Goal: Transaction & Acquisition: Purchase product/service

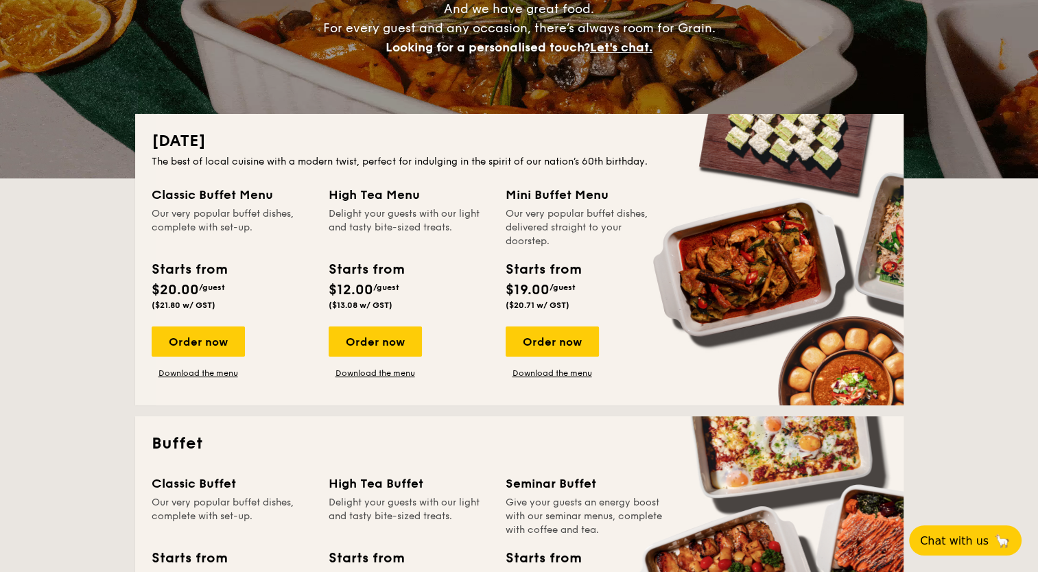
click at [456, 255] on div "High Tea Menu Delight your guests with our light and tasty bite-sized treats. S…" at bounding box center [409, 250] width 161 height 130
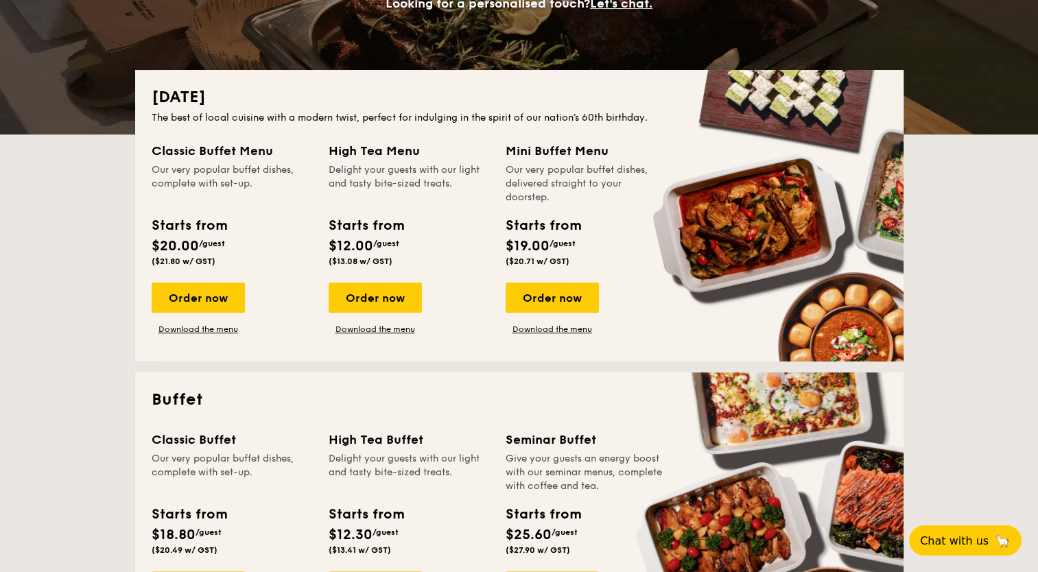
scroll to position [274, 0]
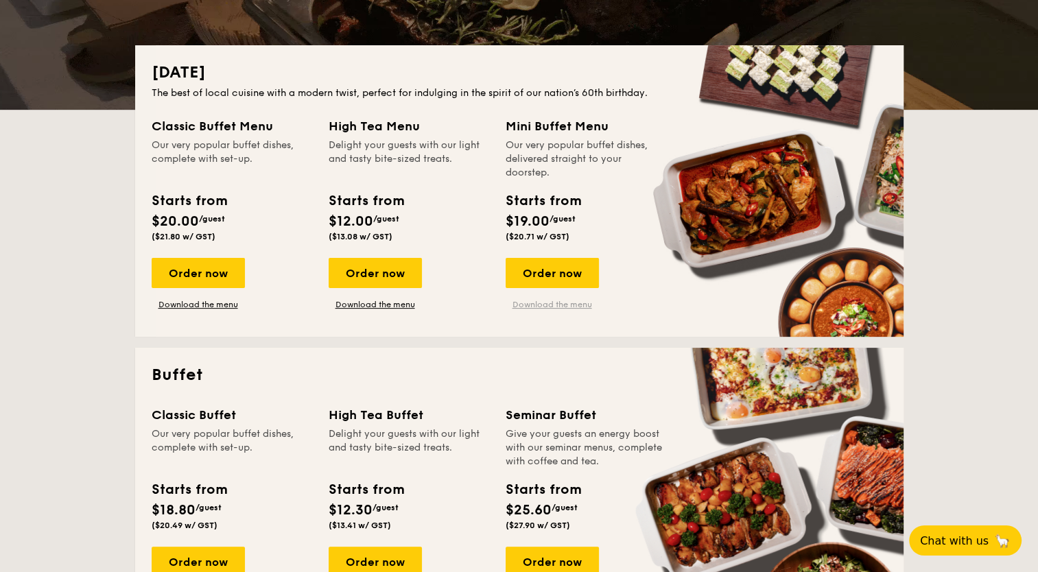
click at [552, 307] on link "Download the menu" at bounding box center [552, 304] width 93 height 11
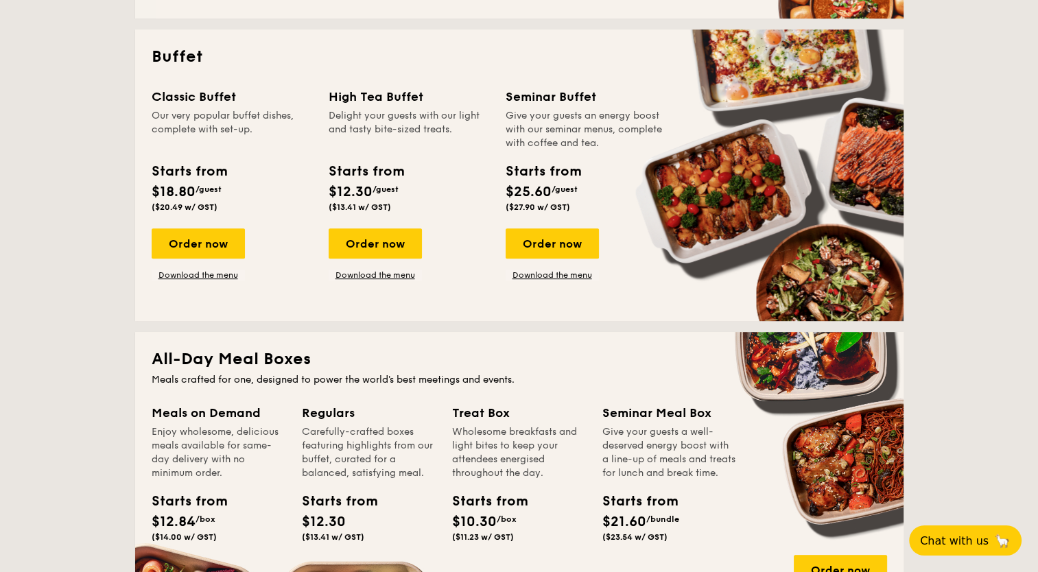
scroll to position [617, 0]
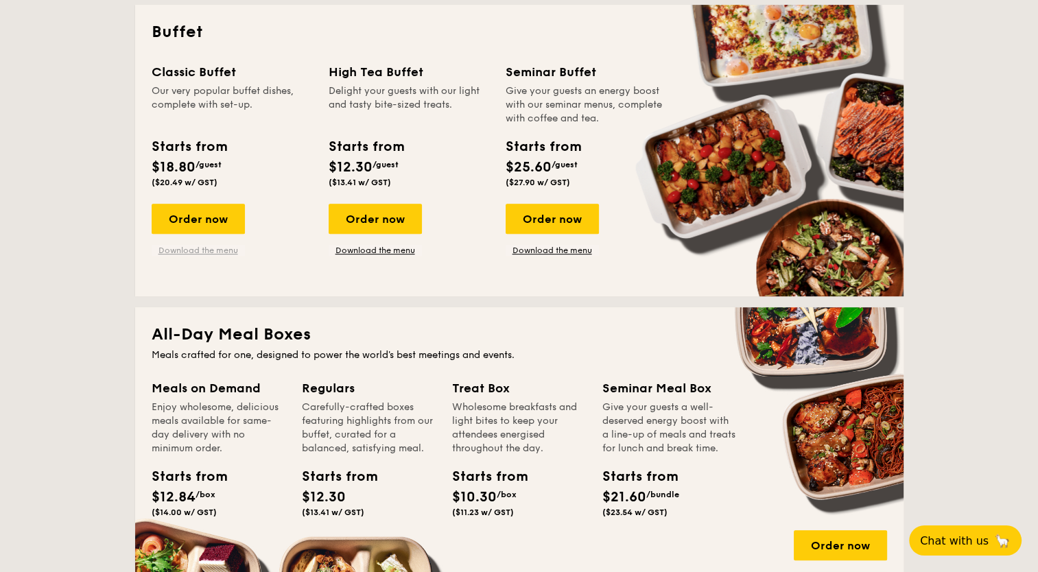
click at [211, 246] on link "Download the menu" at bounding box center [198, 250] width 93 height 11
click at [563, 251] on link "Download the menu" at bounding box center [552, 250] width 93 height 11
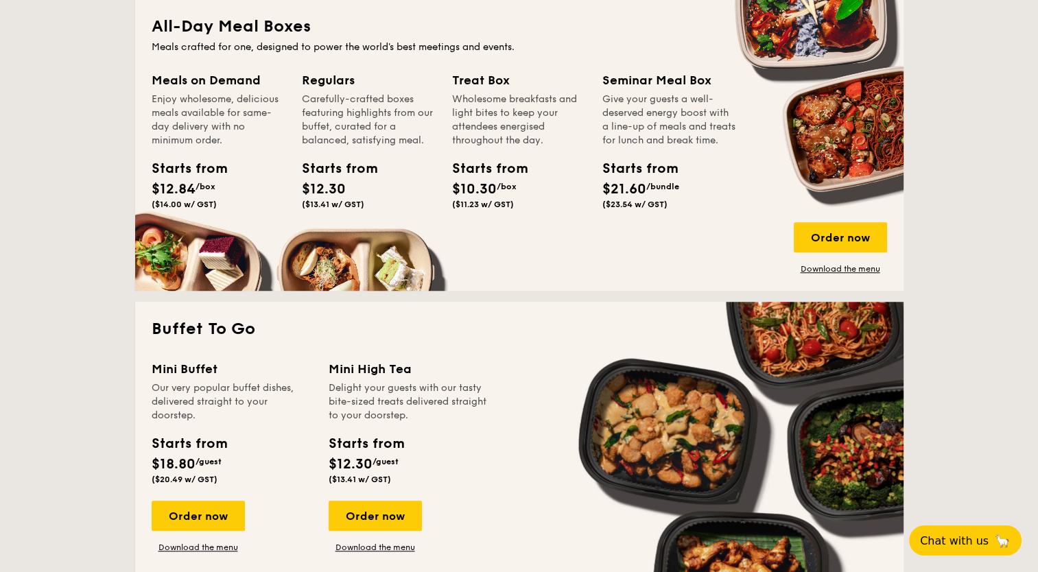
scroll to position [960, 0]
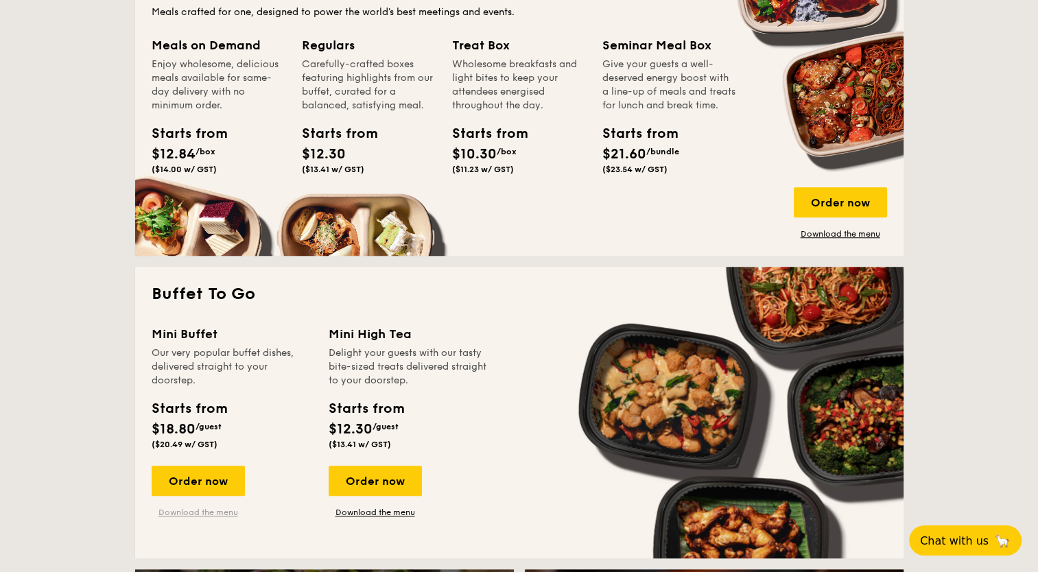
click at [213, 514] on link "Download the menu" at bounding box center [198, 512] width 93 height 11
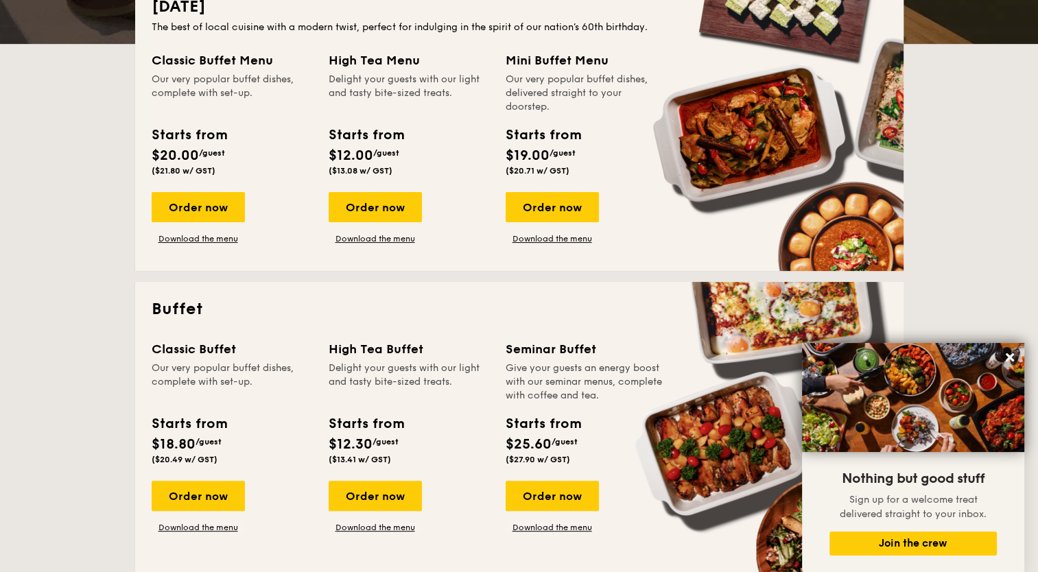
scroll to position [412, 0]
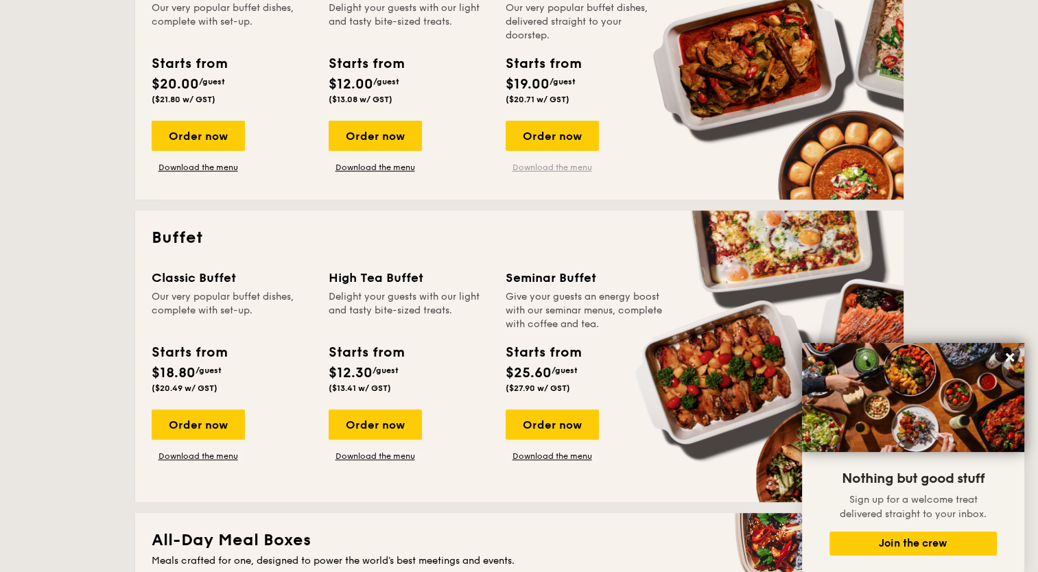
click at [576, 169] on link "Download the menu" at bounding box center [552, 167] width 93 height 11
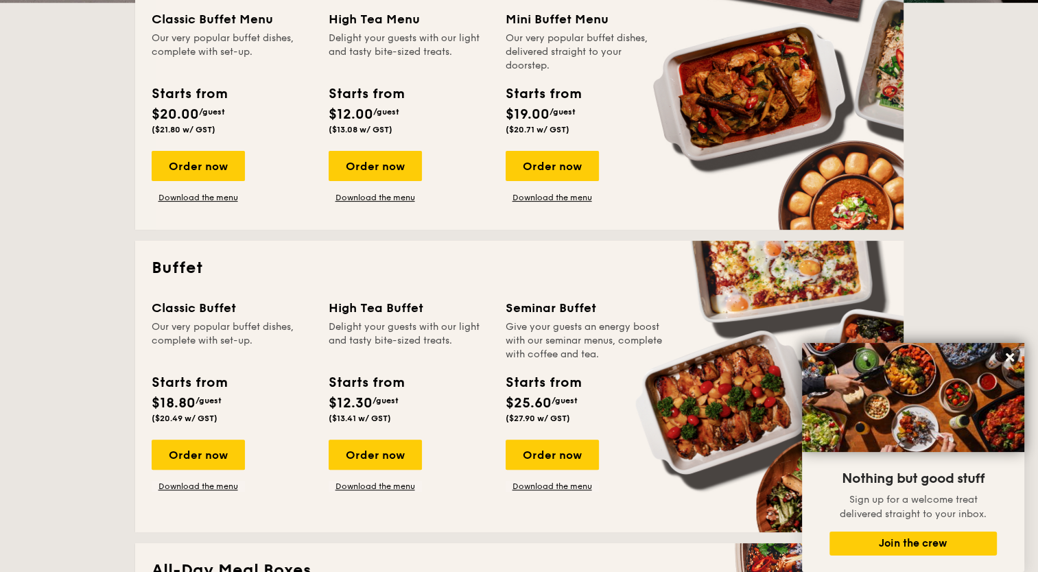
scroll to position [274, 0]
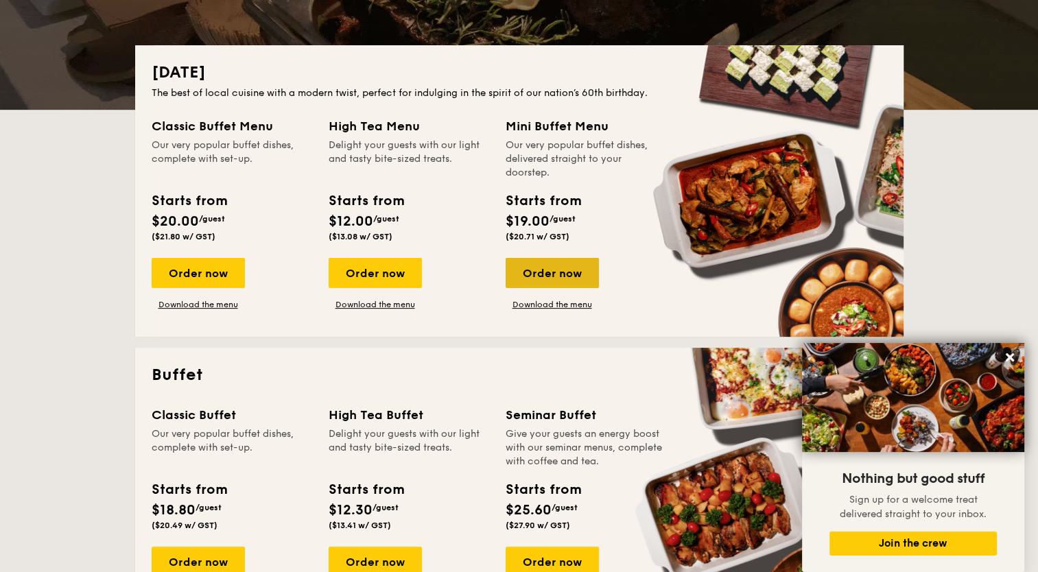
click at [559, 271] on div "Order now" at bounding box center [552, 273] width 93 height 30
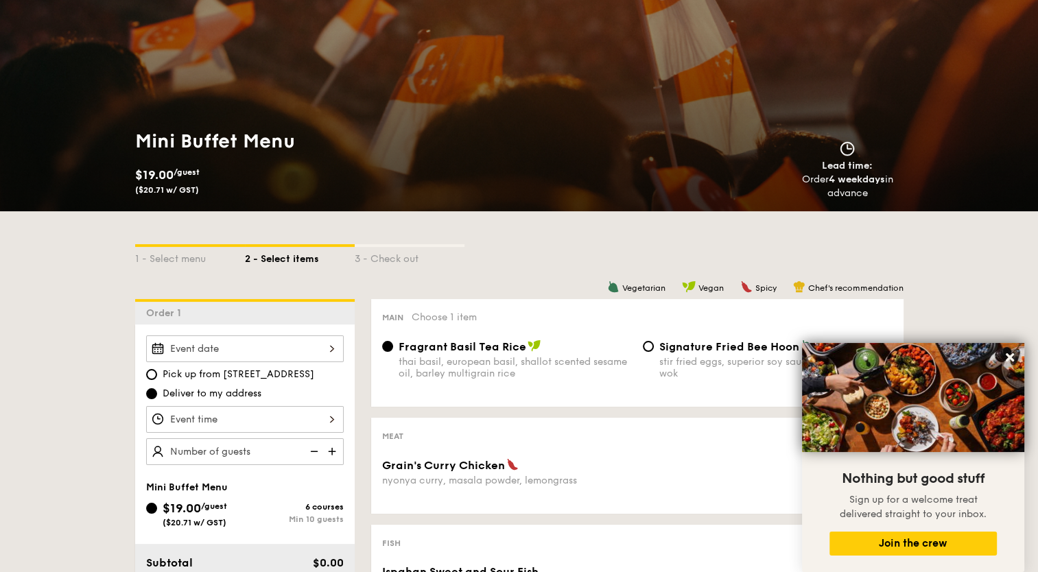
scroll to position [206, 0]
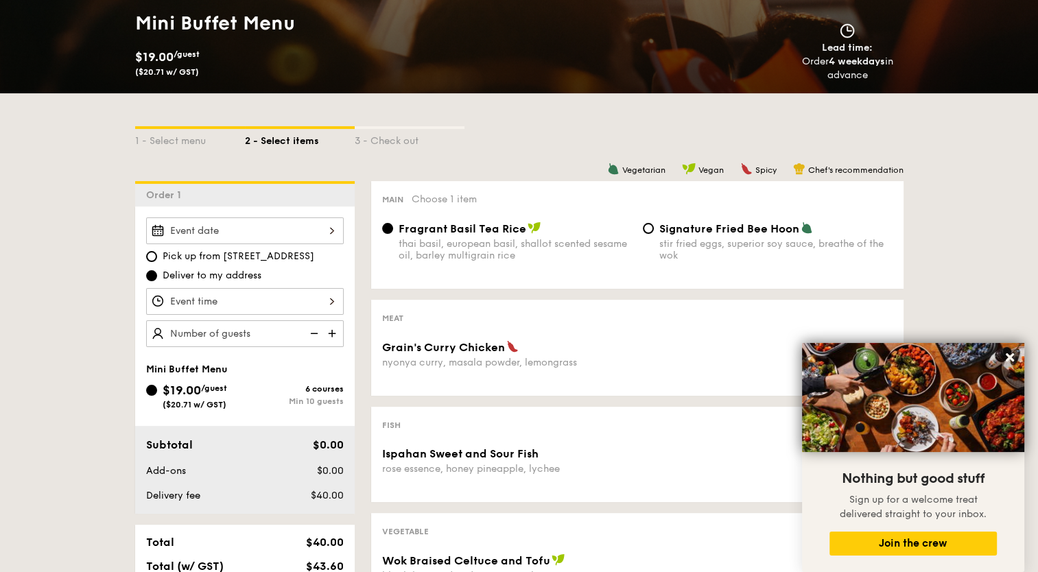
click at [313, 232] on div at bounding box center [245, 230] width 198 height 27
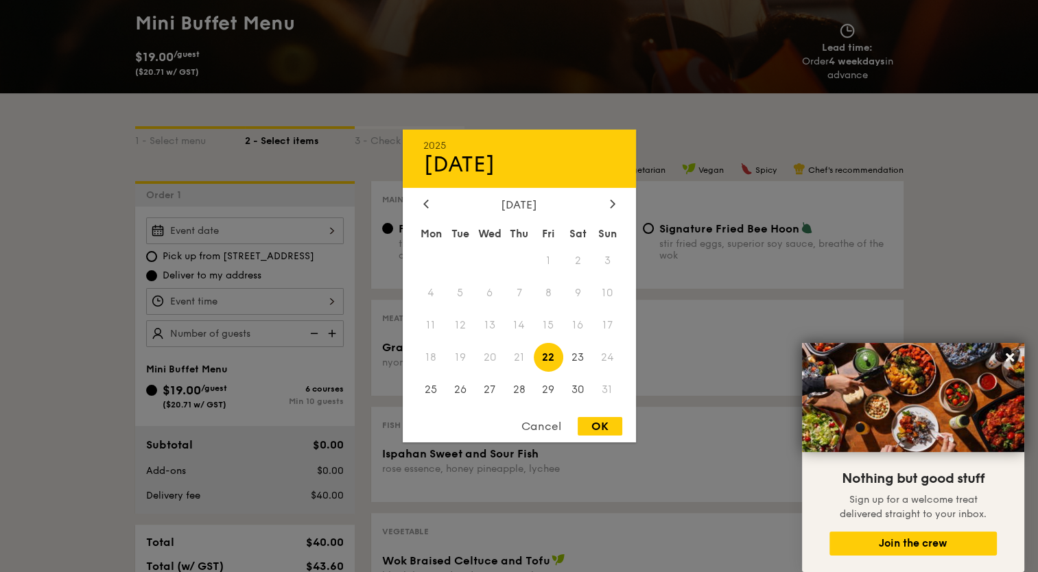
click at [550, 356] on span "22" at bounding box center [548, 356] width 29 height 29
click at [598, 424] on div "OK" at bounding box center [600, 426] width 45 height 19
type input "[DATE]"
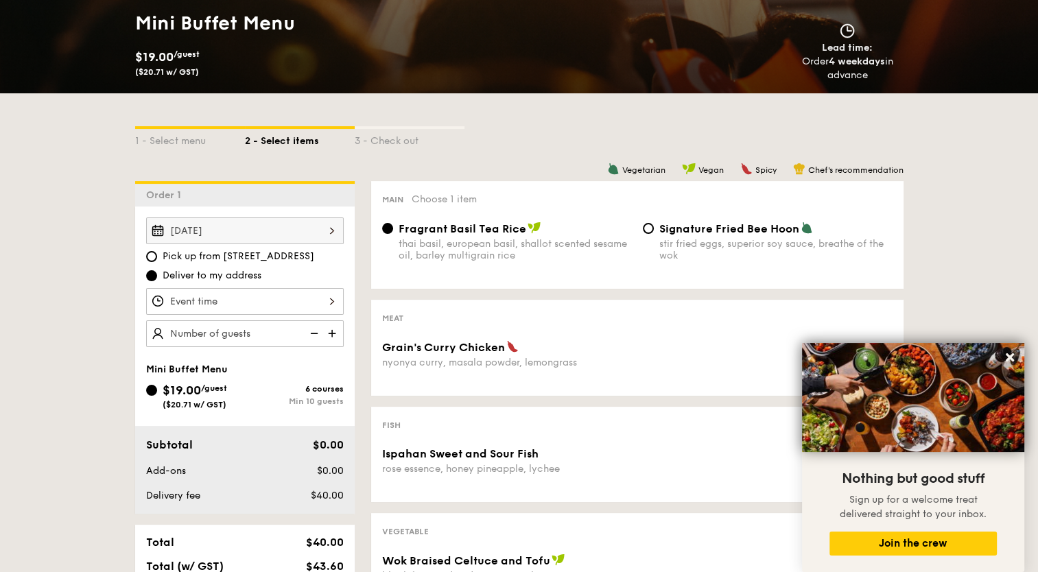
click at [269, 296] on div at bounding box center [245, 301] width 198 height 27
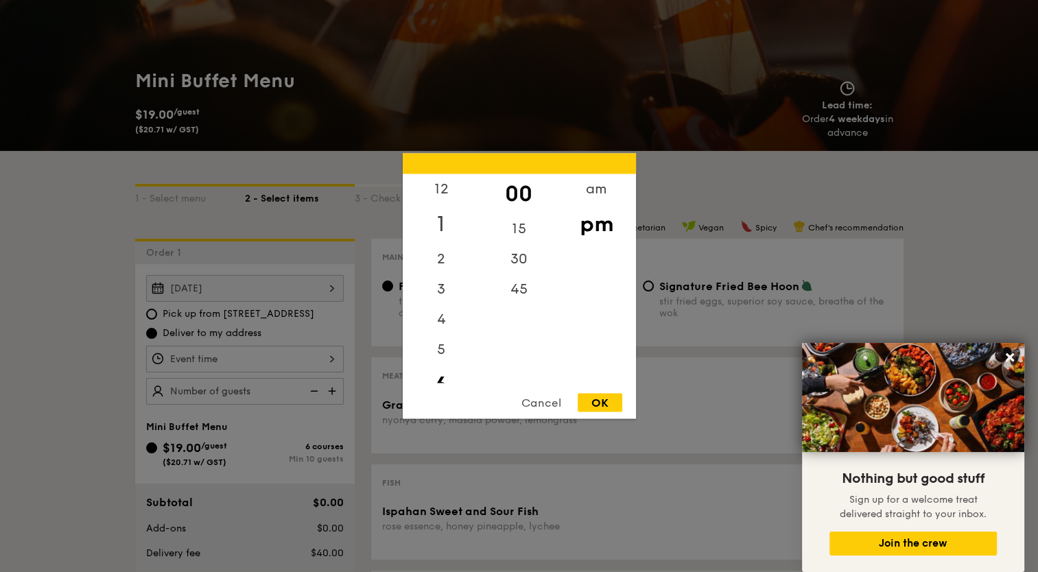
scroll to position [0, 0]
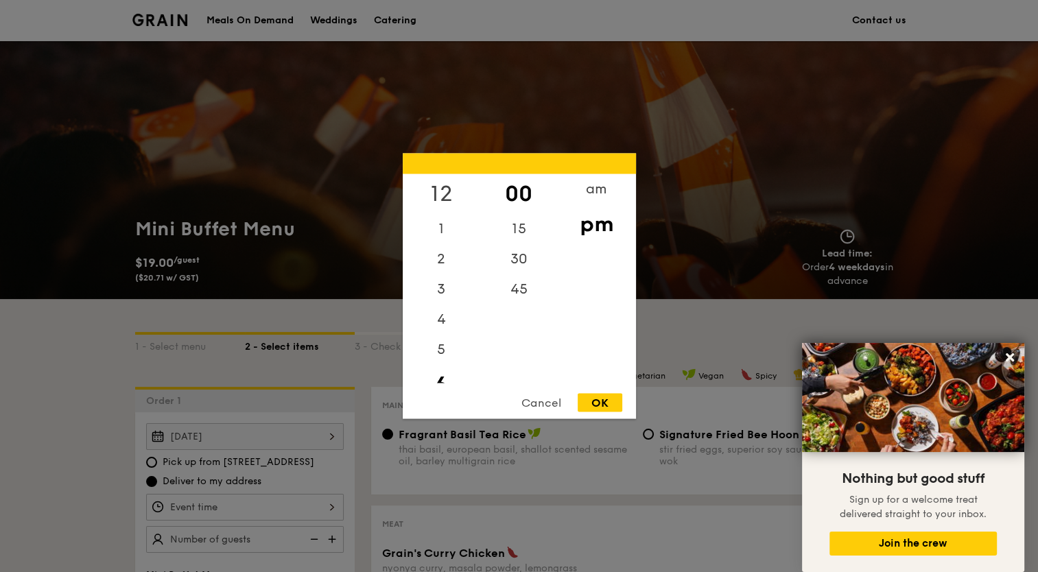
click at [446, 191] on div "12" at bounding box center [442, 194] width 78 height 40
click at [523, 263] on div "30" at bounding box center [519, 264] width 78 height 40
click at [595, 405] on div "OK" at bounding box center [600, 403] width 45 height 19
type input "12:30PM"
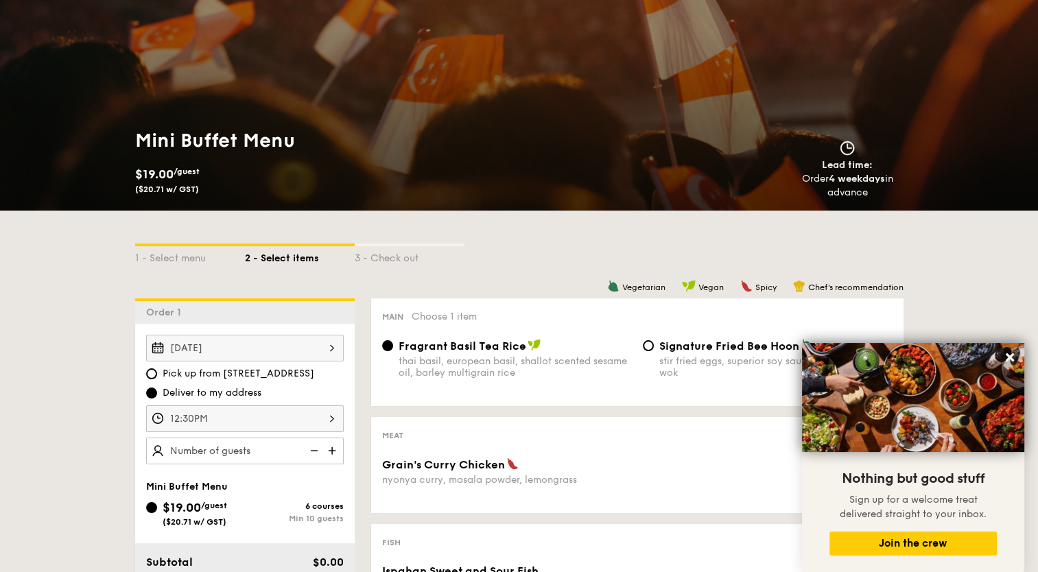
scroll to position [206, 0]
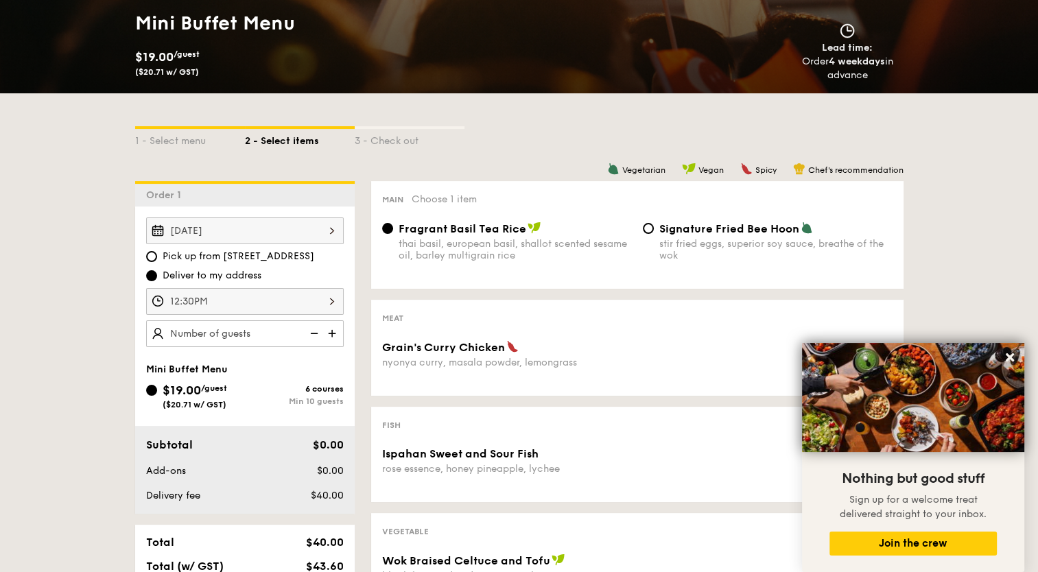
click at [338, 333] on img at bounding box center [333, 333] width 21 height 26
click at [337, 333] on img at bounding box center [333, 333] width 21 height 26
drag, startPoint x: 312, startPoint y: 333, endPoint x: 333, endPoint y: 325, distance: 21.9
click at [311, 333] on img at bounding box center [313, 333] width 21 height 26
click at [357, 311] on div "Vegetarian Vegan Spicy Chef's recommendation Main Choose 1 item Fragrant Basil …" at bounding box center [629, 525] width 549 height 688
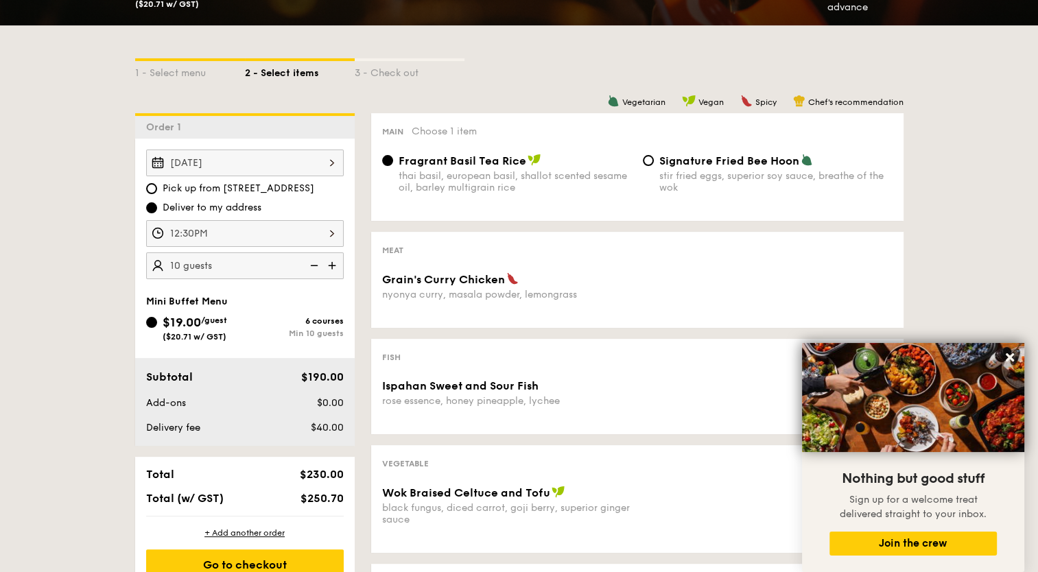
scroll to position [274, 0]
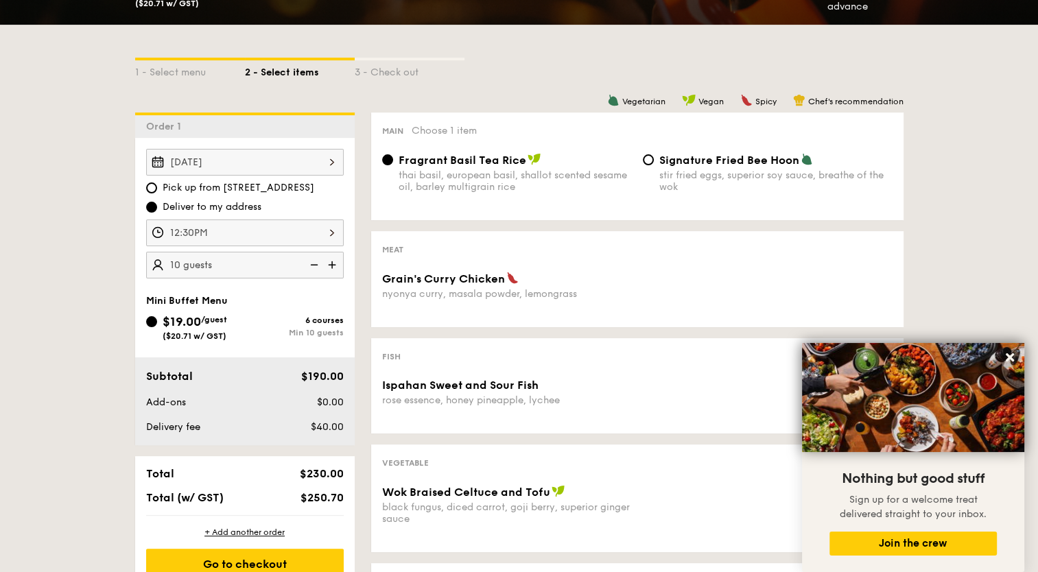
click at [927, 229] on div "1 - Select menu 2 - Select items 3 - Check out Order 1 [DATE] Pick up from [STR…" at bounding box center [519, 413] width 1038 height 776
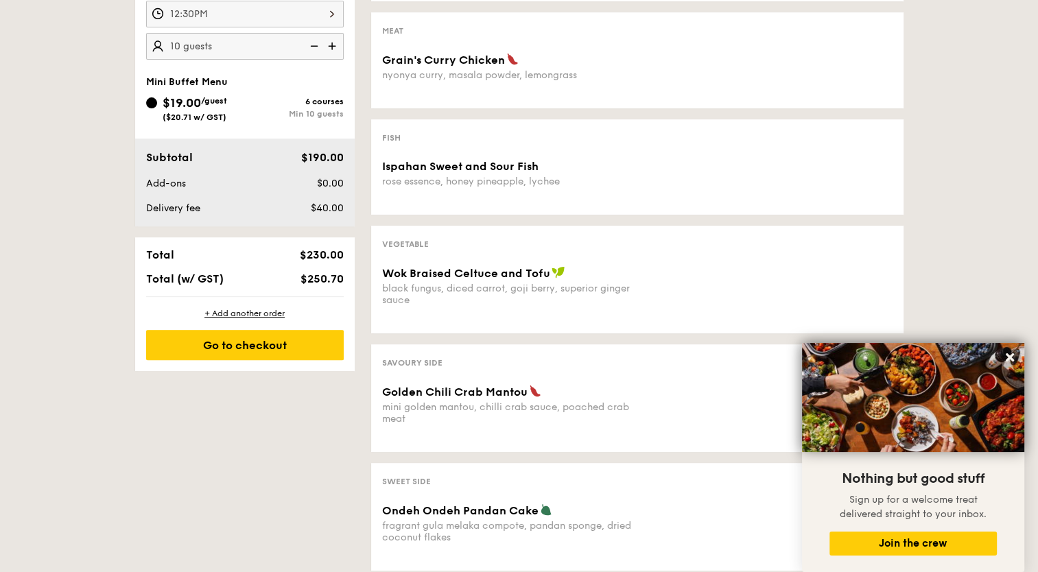
scroll to position [412, 0]
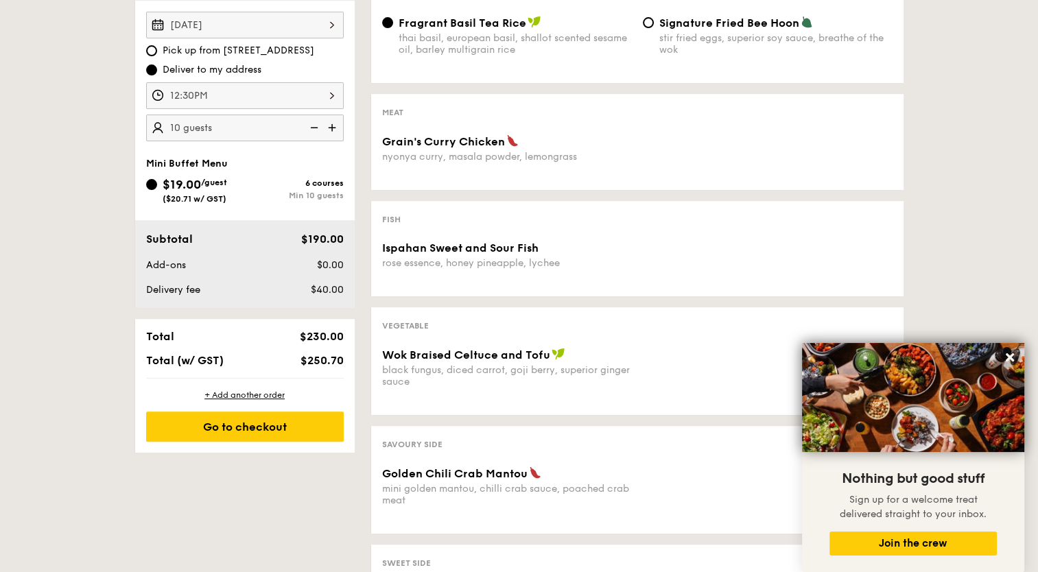
click at [334, 130] on img at bounding box center [333, 128] width 21 height 26
click at [316, 126] on img at bounding box center [313, 128] width 21 height 26
type input "10 guests"
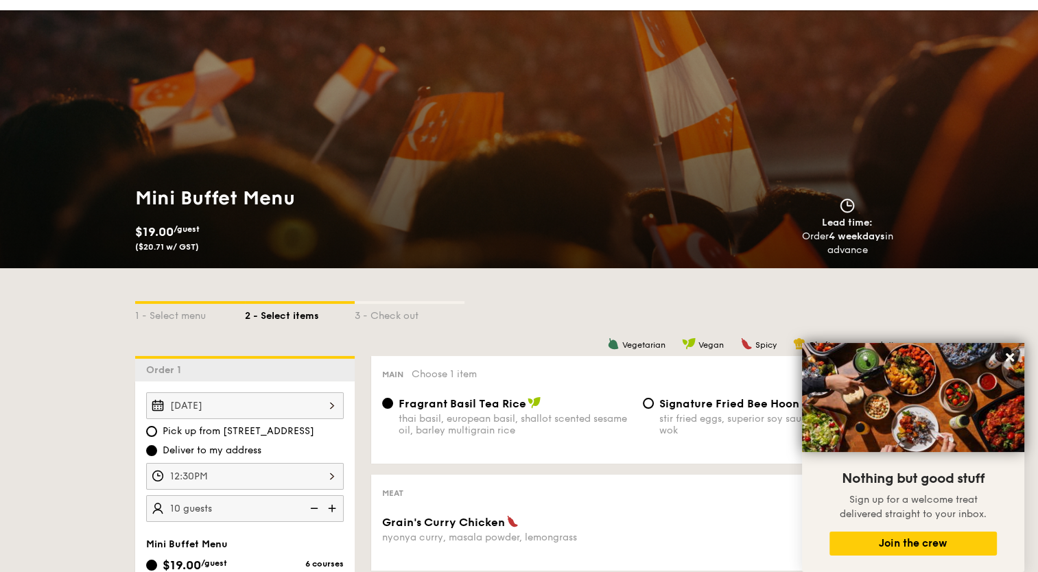
scroll to position [0, 0]
